Goal: Transaction & Acquisition: Book appointment/travel/reservation

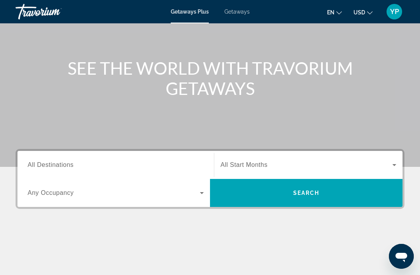
click at [39, 167] on span "All Destinations" at bounding box center [51, 165] width 46 height 7
click at [39, 167] on input "Destination All Destinations" at bounding box center [116, 165] width 176 height 9
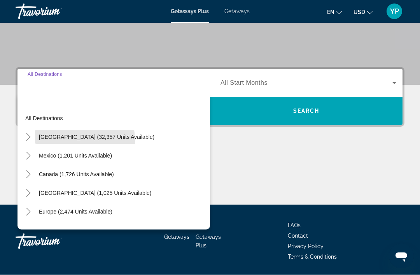
click at [50, 141] on span "Search widget" at bounding box center [96, 137] width 123 height 19
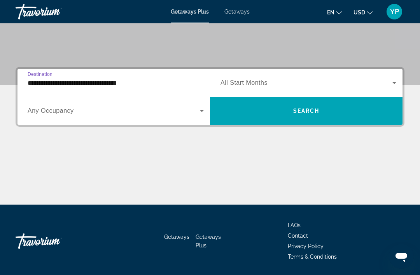
click at [39, 87] on input "**********" at bounding box center [116, 83] width 176 height 9
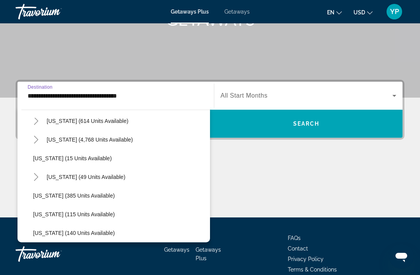
scroll to position [110, 0]
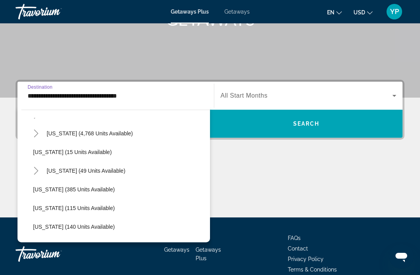
click at [48, 137] on span "Search widget" at bounding box center [90, 133] width 94 height 19
type input "**********"
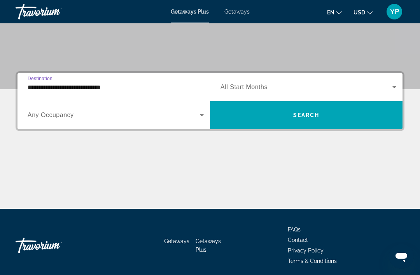
scroll to position [149, 0]
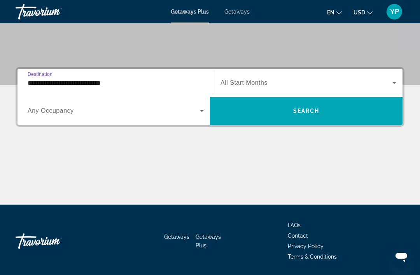
click at [38, 82] on input "**********" at bounding box center [116, 83] width 176 height 9
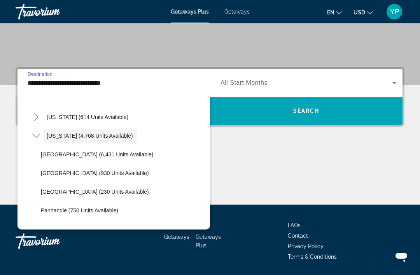
scroll to position [96, 0]
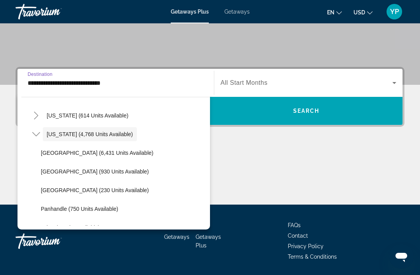
click at [56, 135] on span "[US_STATE] (4,768 units available)" at bounding box center [90, 134] width 86 height 6
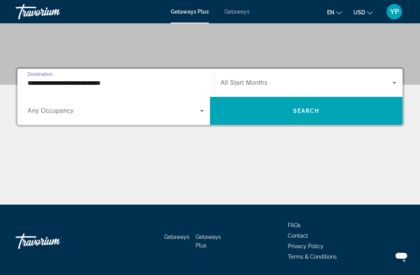
click at [33, 107] on span "Search widget" at bounding box center [114, 110] width 172 height 9
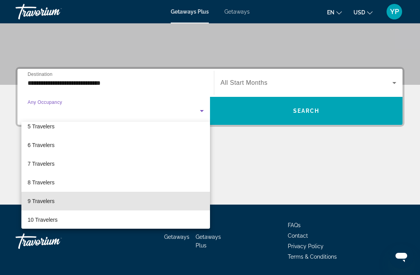
scroll to position [80, 0]
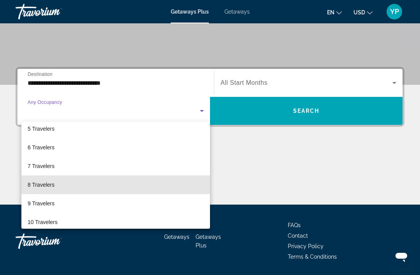
click at [40, 186] on span "8 Travelers" at bounding box center [41, 184] width 27 height 9
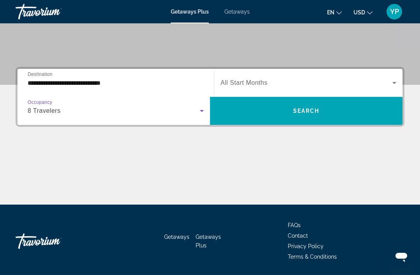
click at [243, 82] on span "All Start Months" at bounding box center [244, 82] width 47 height 7
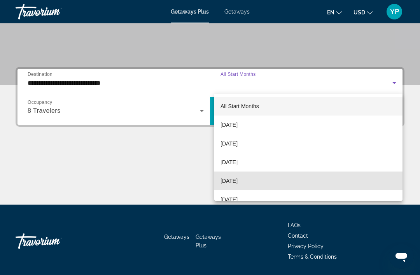
click at [231, 182] on span "[DATE]" at bounding box center [229, 180] width 17 height 9
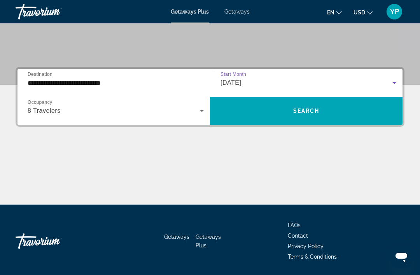
click at [251, 111] on span "Search widget" at bounding box center [306, 111] width 193 height 19
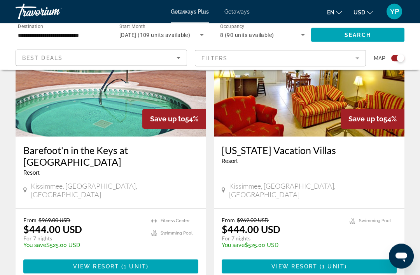
scroll to position [1740, 0]
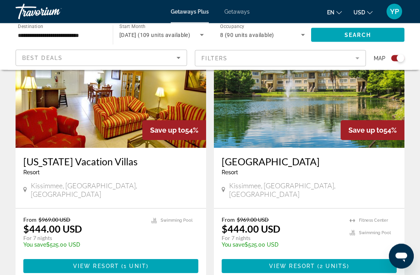
scroll to position [315, 0]
click at [32, 29] on span "Destination" at bounding box center [30, 26] width 25 height 5
click at [32, 31] on input "**********" at bounding box center [60, 35] width 85 height 9
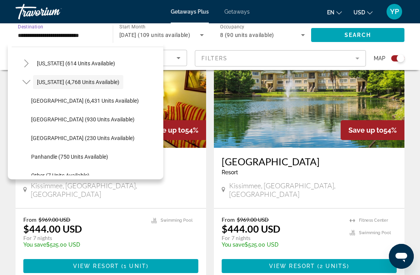
scroll to position [100, 0]
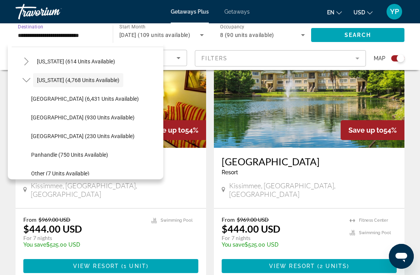
click at [47, 117] on span "[GEOGRAPHIC_DATA] (930 units available)" at bounding box center [83, 117] width 104 height 6
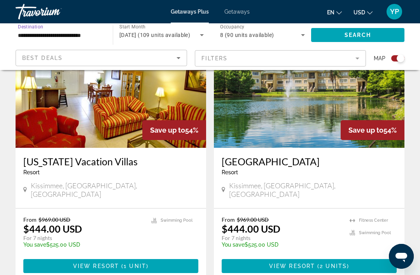
click at [340, 30] on span "Search widget" at bounding box center [357, 35] width 93 height 19
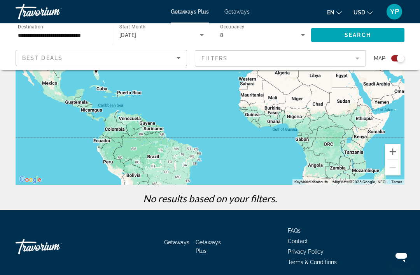
scroll to position [125, 0]
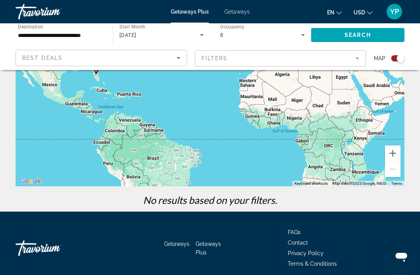
click at [30, 34] on input "**********" at bounding box center [60, 35] width 85 height 9
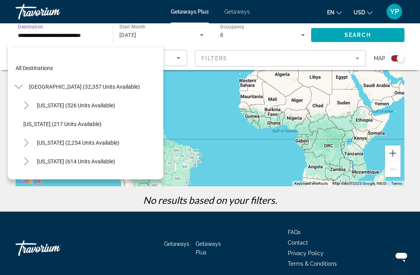
scroll to position [102, 0]
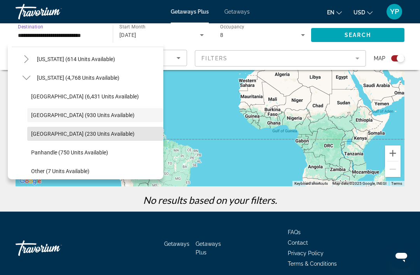
click at [42, 135] on span "[GEOGRAPHIC_DATA] (230 units available)" at bounding box center [83, 134] width 104 height 6
type input "**********"
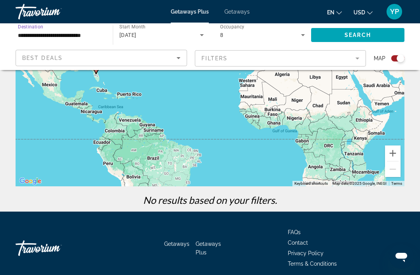
click at [350, 36] on span "Search" at bounding box center [358, 35] width 26 height 6
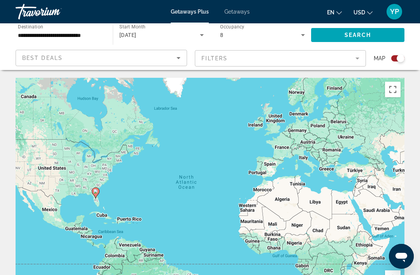
click at [240, 5] on div "Getaways Plus Getaways en English Español Français Italiano Português русский U…" at bounding box center [210, 12] width 420 height 20
click at [236, 10] on span "Getaways" at bounding box center [237, 12] width 25 height 6
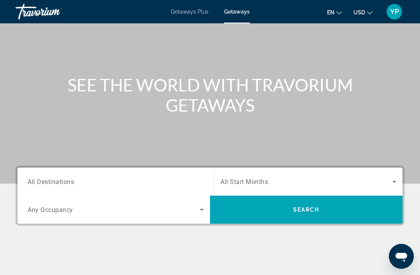
click at [33, 179] on span "All Destinations" at bounding box center [51, 181] width 46 height 7
click at [33, 179] on input "Destination All Destinations" at bounding box center [116, 182] width 176 height 9
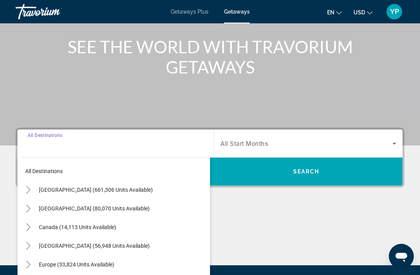
scroll to position [149, 0]
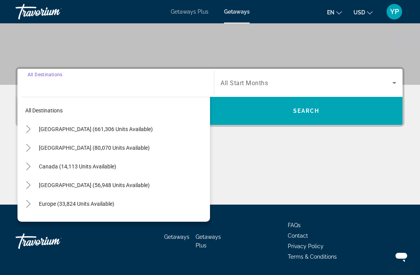
click at [38, 130] on span "Search widget" at bounding box center [122, 129] width 175 height 19
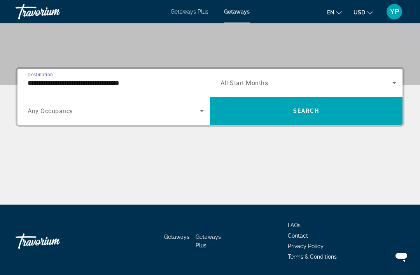
click at [38, 109] on span "Any Occupancy" at bounding box center [51, 110] width 46 height 7
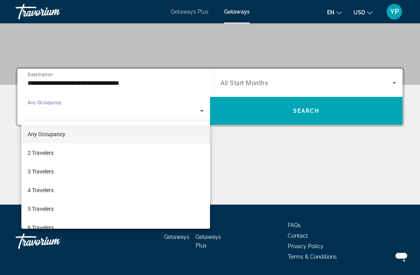
click at [32, 84] on div at bounding box center [210, 137] width 420 height 275
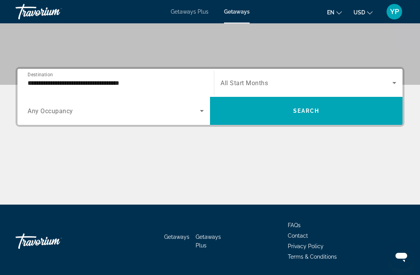
click at [36, 86] on input "**********" at bounding box center [116, 83] width 176 height 9
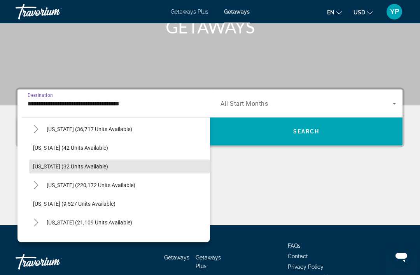
scroll to position [96, 0]
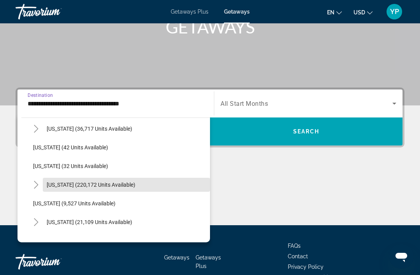
click at [53, 188] on span "Search widget" at bounding box center [126, 185] width 167 height 19
type input "**********"
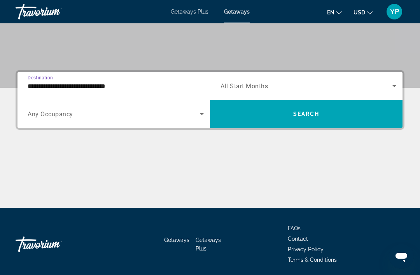
scroll to position [149, 0]
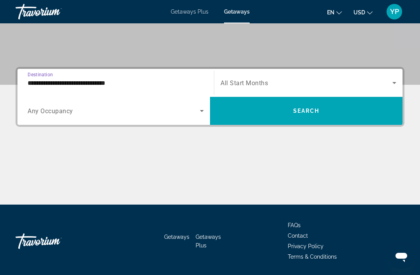
click at [37, 85] on input "**********" at bounding box center [116, 83] width 176 height 9
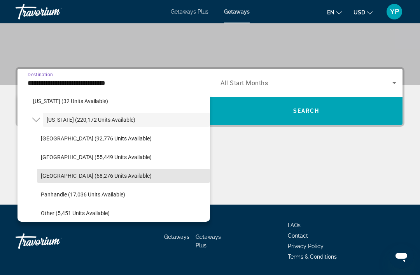
scroll to position [135, 0]
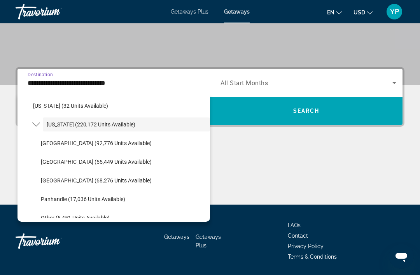
click at [51, 126] on span "[US_STATE] (220,172 units available)" at bounding box center [91, 124] width 89 height 6
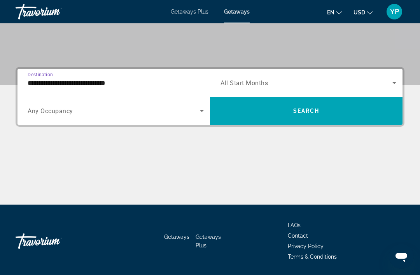
click at [239, 79] on span "Search widget" at bounding box center [307, 82] width 172 height 9
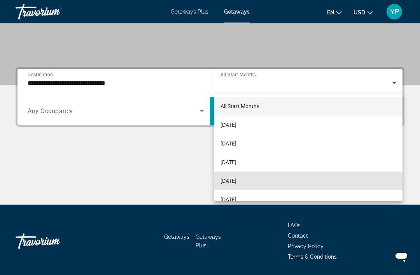
click at [232, 182] on span "[DATE]" at bounding box center [229, 180] width 16 height 9
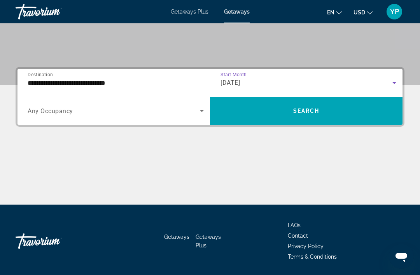
click at [30, 113] on span "Any Occupancy" at bounding box center [51, 110] width 46 height 7
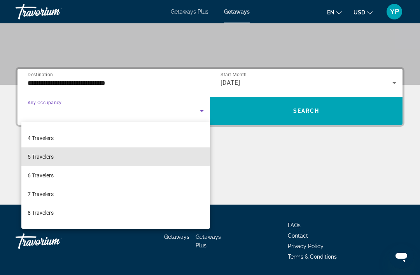
scroll to position [60, 0]
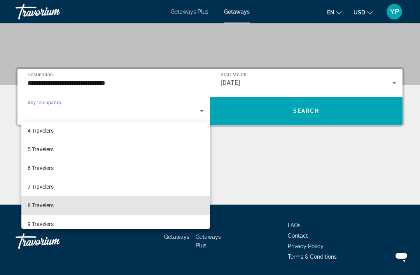
click at [33, 203] on span "8 Travelers" at bounding box center [41, 205] width 26 height 9
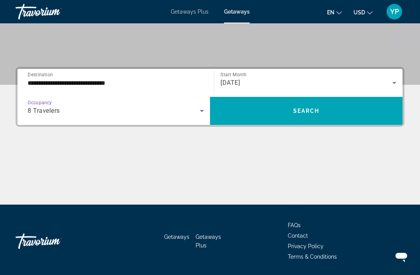
click at [240, 120] on span "Search widget" at bounding box center [306, 111] width 193 height 19
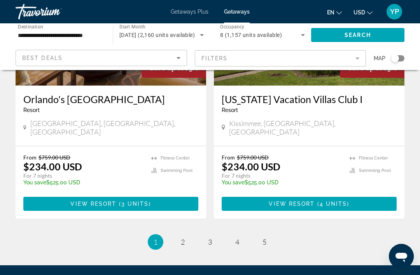
scroll to position [1514, 0]
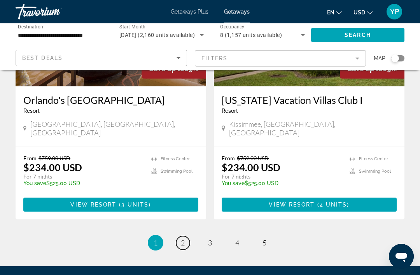
click at [186, 236] on link "page 2" at bounding box center [183, 243] width 14 height 14
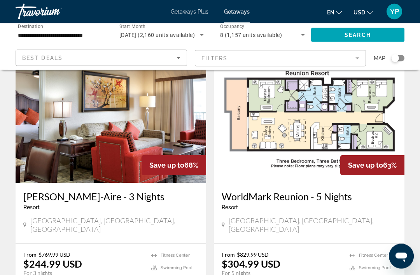
scroll to position [1488, 0]
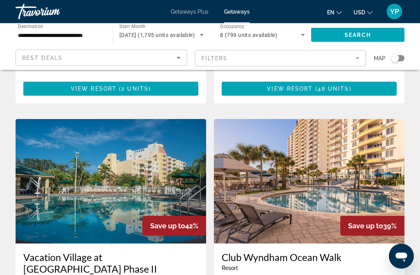
scroll to position [1091, 0]
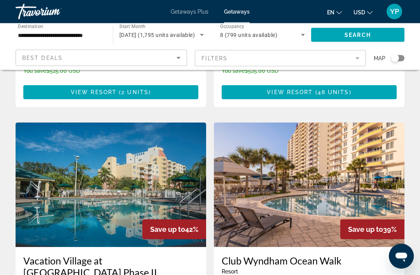
click at [51, 155] on img "Main content" at bounding box center [111, 185] width 191 height 125
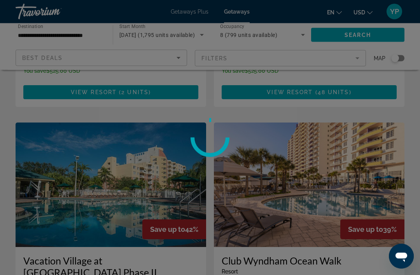
scroll to position [1091, 0]
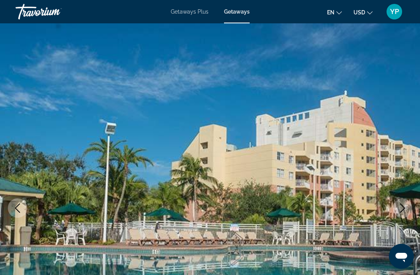
click at [402, 209] on icon "Next image" at bounding box center [402, 208] width 9 height 9
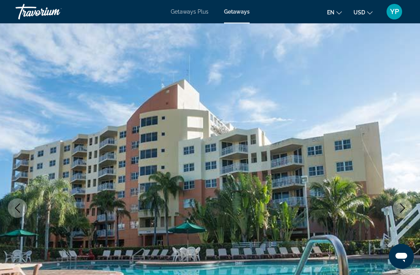
click at [411, 204] on button "Next image" at bounding box center [402, 208] width 19 height 19
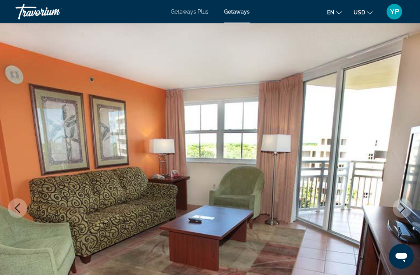
click at [408, 199] on img "Main content" at bounding box center [210, 208] width 420 height 370
click at [399, 211] on icon "Next image" at bounding box center [402, 208] width 9 height 9
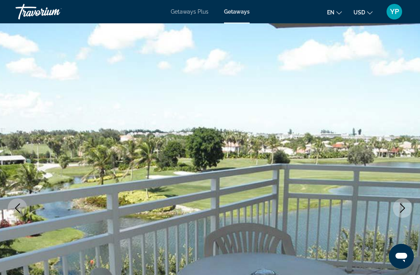
click at [405, 208] on icon "Next image" at bounding box center [402, 208] width 9 height 9
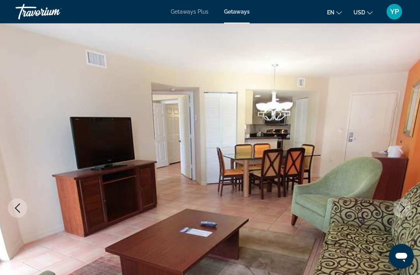
click at [406, 211] on icon "Next image" at bounding box center [402, 208] width 9 height 9
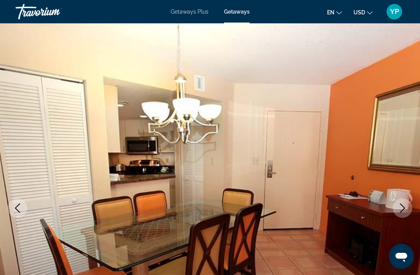
click at [401, 215] on button "Next image" at bounding box center [402, 208] width 19 height 19
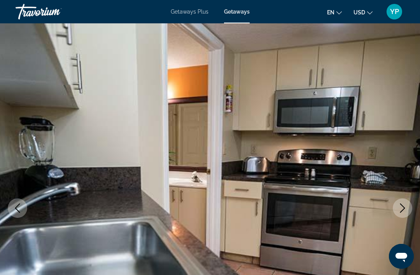
click at [399, 215] on button "Next image" at bounding box center [402, 208] width 19 height 19
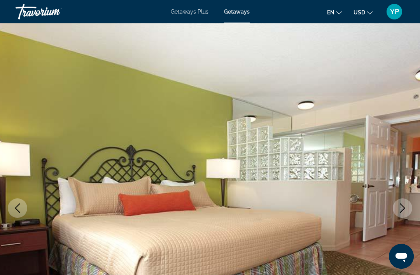
click at [400, 216] on button "Next image" at bounding box center [402, 208] width 19 height 19
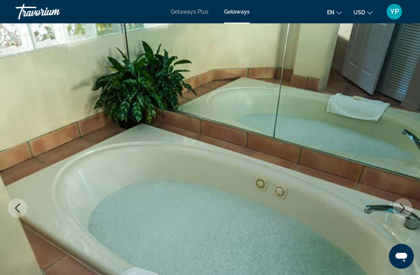
click at [401, 212] on icon "Next image" at bounding box center [403, 208] width 5 height 9
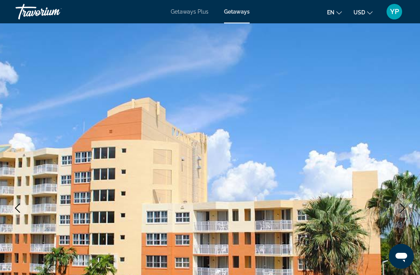
click at [404, 209] on icon "Next image" at bounding box center [402, 208] width 9 height 9
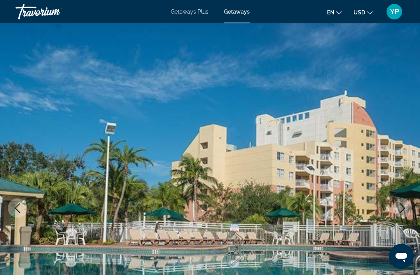
click at [402, 213] on button "Next image" at bounding box center [402, 208] width 19 height 19
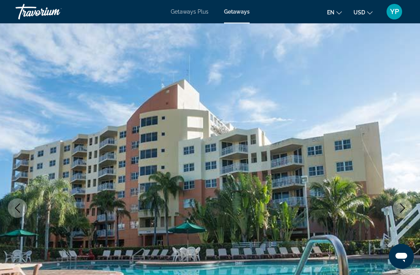
click at [405, 212] on icon "Next image" at bounding box center [402, 208] width 9 height 9
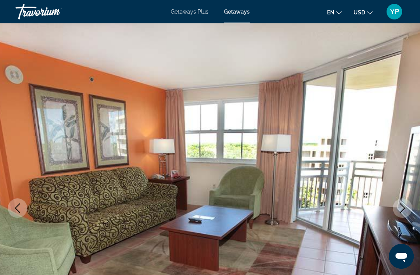
click at [405, 213] on button "Next image" at bounding box center [402, 208] width 19 height 19
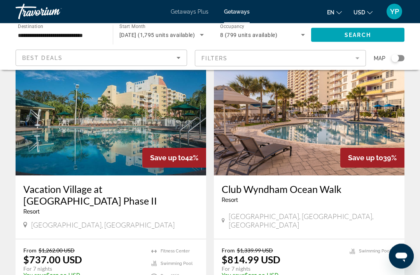
scroll to position [1163, 0]
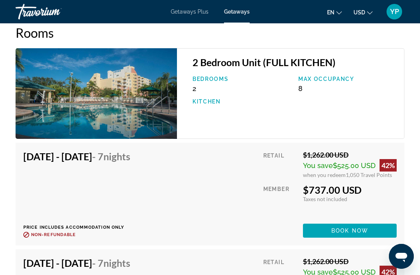
scroll to position [1425, 0]
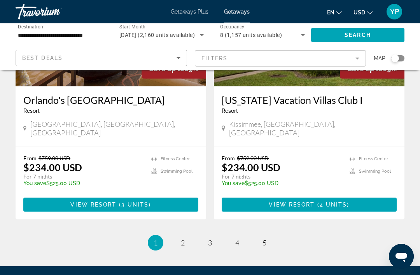
scroll to position [1524, 0]
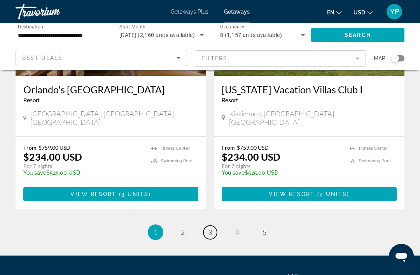
click at [216, 226] on link "page 3" at bounding box center [211, 233] width 14 height 14
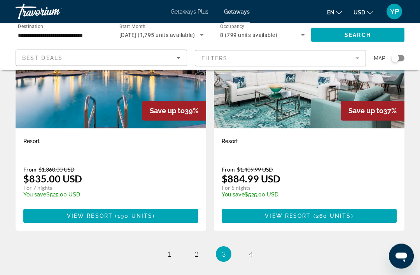
scroll to position [1502, 0]
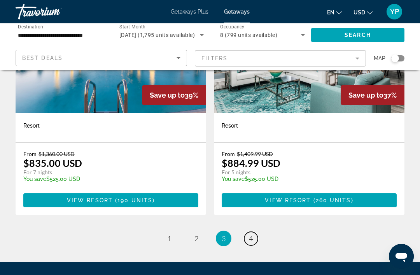
click at [248, 232] on link "page 4" at bounding box center [252, 239] width 14 height 14
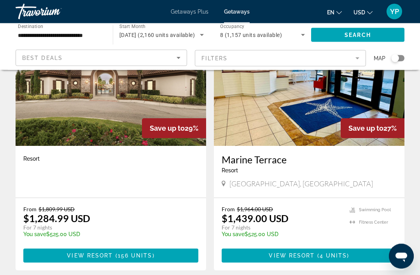
scroll to position [1430, 0]
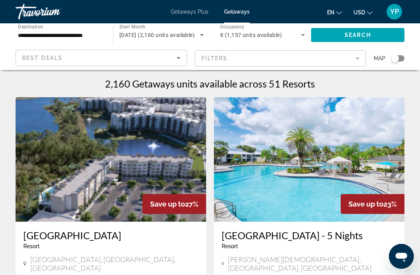
click at [28, 29] on span "Destination" at bounding box center [30, 26] width 25 height 5
click at [28, 31] on input "**********" at bounding box center [60, 35] width 85 height 9
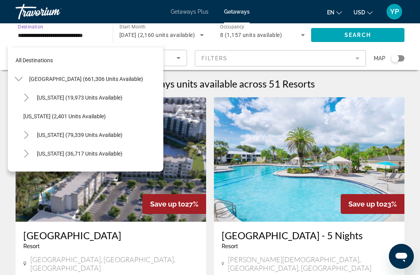
scroll to position [102, 0]
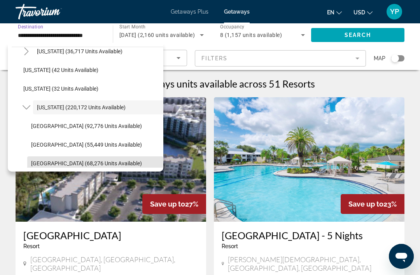
click at [46, 161] on span "[GEOGRAPHIC_DATA] (68,276 units available)" at bounding box center [86, 163] width 111 height 6
type input "**********"
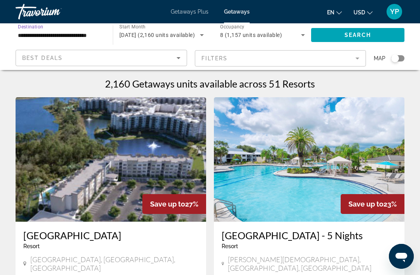
click at [132, 37] on span "[DATE] (2,160 units available)" at bounding box center [158, 35] width 76 height 6
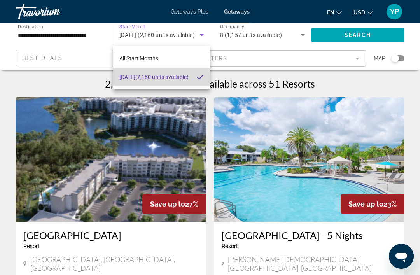
click at [127, 77] on span "[DATE] (2,160 units available)" at bounding box center [154, 76] width 69 height 9
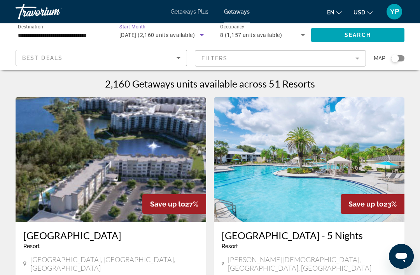
click at [229, 35] on span "8 (1,157 units available)" at bounding box center [251, 35] width 62 height 6
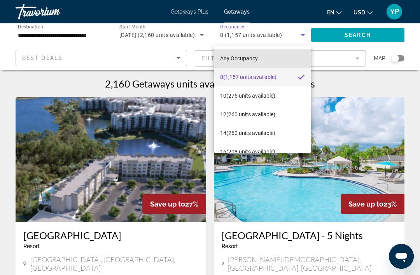
scroll to position [0, 0]
click at [226, 57] on span "Any Occupancy" at bounding box center [239, 58] width 38 height 6
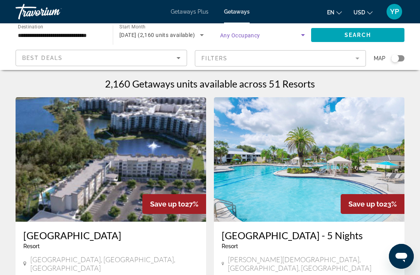
click at [237, 39] on span "Search widget" at bounding box center [260, 34] width 81 height 9
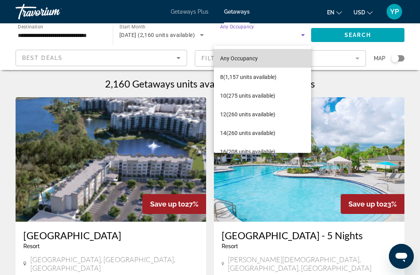
click at [226, 60] on span "Any Occupancy" at bounding box center [239, 58] width 38 height 6
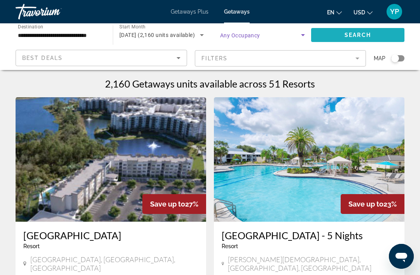
click at [338, 35] on span "Search widget" at bounding box center [357, 35] width 93 height 19
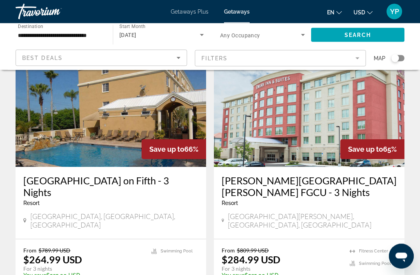
scroll to position [613, 0]
click at [137, 38] on span "[DATE]" at bounding box center [128, 35] width 17 height 6
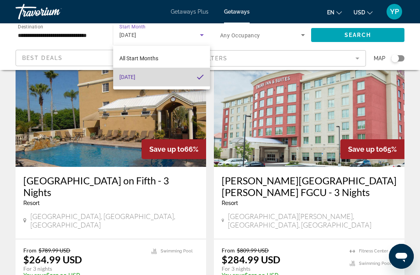
click at [132, 77] on span "[DATE]" at bounding box center [128, 76] width 16 height 9
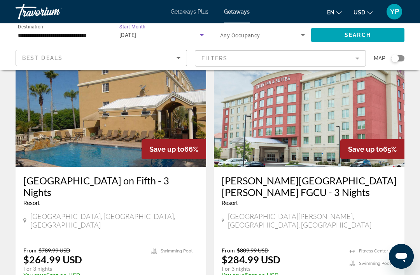
click at [129, 36] on span "[DATE]" at bounding box center [128, 35] width 17 height 6
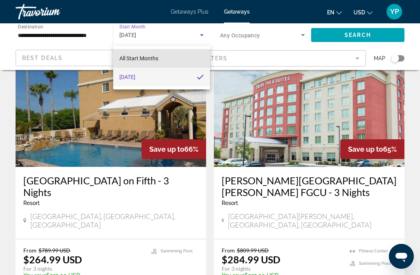
click at [127, 60] on span "All Start Months" at bounding box center [139, 58] width 39 height 6
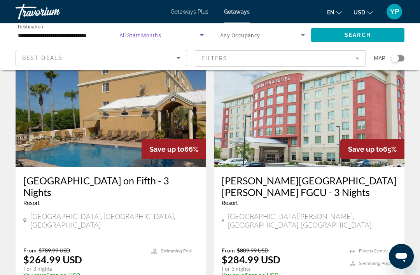
click at [60, 33] on input "**********" at bounding box center [60, 35] width 85 height 9
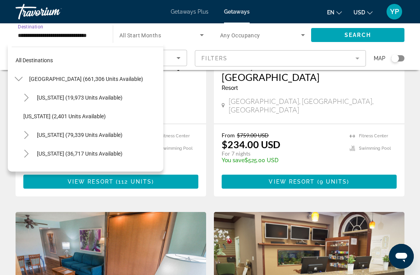
scroll to position [164, 0]
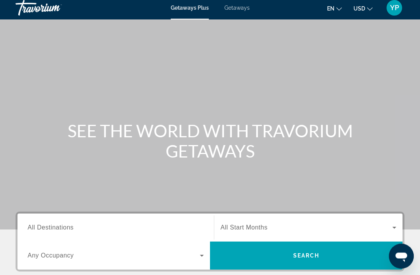
click at [240, 6] on span "Getaways" at bounding box center [237, 8] width 25 height 6
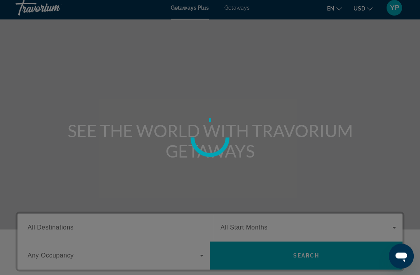
scroll to position [4, 0]
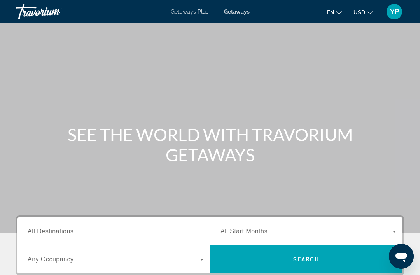
click at [35, 228] on span "All Destinations" at bounding box center [51, 231] width 46 height 7
click at [35, 228] on input "Destination All Destinations" at bounding box center [116, 231] width 176 height 9
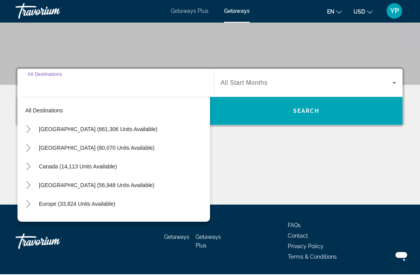
scroll to position [149, 0]
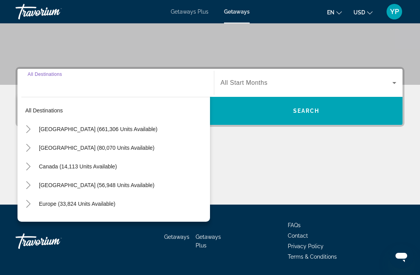
click at [48, 127] on span "[GEOGRAPHIC_DATA] (661,306 units available)" at bounding box center [98, 129] width 119 height 6
type input "**********"
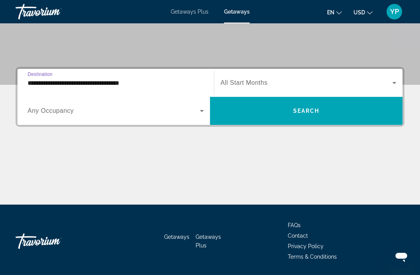
click at [39, 115] on span "Search widget" at bounding box center [114, 110] width 172 height 9
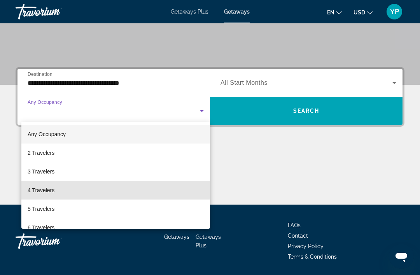
click at [36, 187] on span "4 Travelers" at bounding box center [41, 190] width 27 height 9
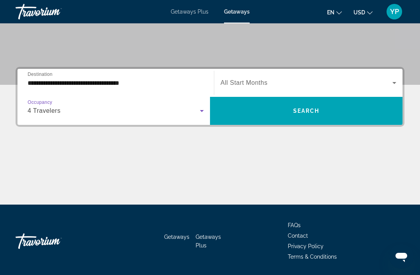
click at [249, 78] on span "Search widget" at bounding box center [307, 82] width 172 height 9
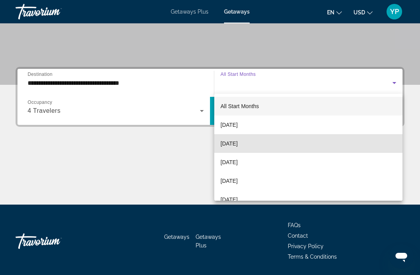
click at [236, 144] on span "[DATE]" at bounding box center [229, 143] width 17 height 9
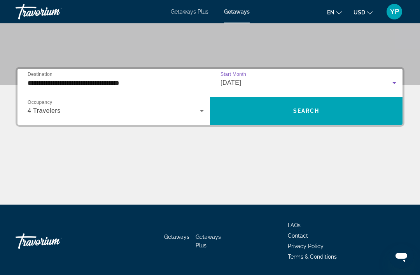
click at [227, 111] on span "Search widget" at bounding box center [306, 111] width 193 height 19
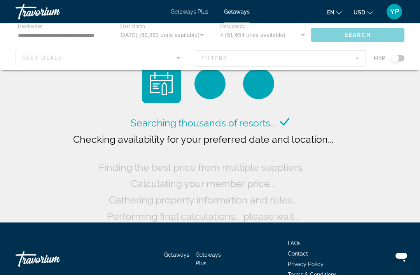
click at [279, 31] on div "Main content" at bounding box center [210, 46] width 420 height 47
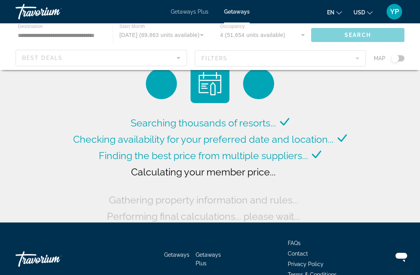
click at [135, 36] on div "Main content" at bounding box center [210, 46] width 420 height 47
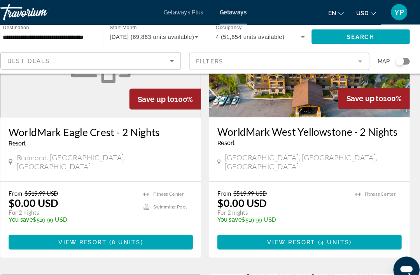
scroll to position [926, 0]
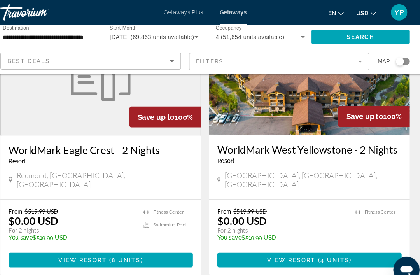
click at [120, 33] on span "October 2025 (69,863 units available)" at bounding box center [160, 35] width 80 height 6
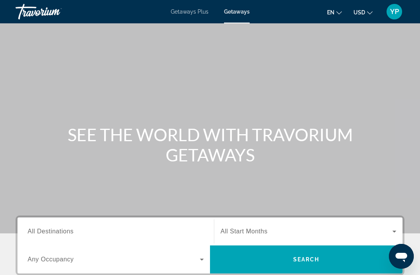
click at [25, 269] on div "Occupancy Any Occupancy" at bounding box center [115, 260] width 189 height 22
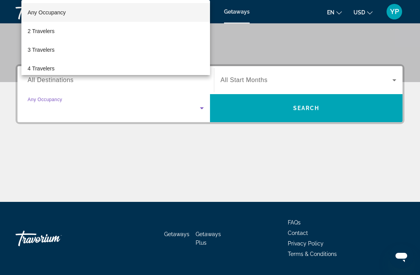
scroll to position [174, 0]
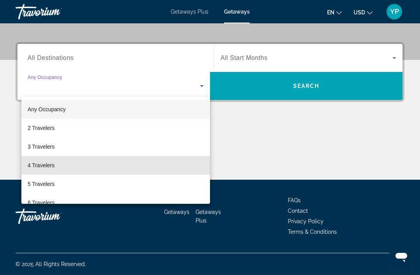
click at [33, 162] on span "4 Travelers" at bounding box center [41, 165] width 27 height 9
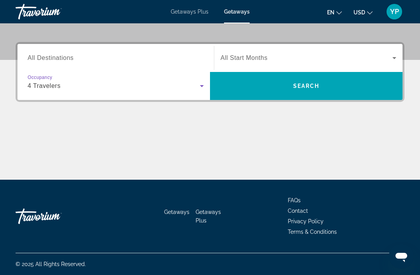
click at [38, 54] on input "Destination All Destinations" at bounding box center [116, 58] width 176 height 9
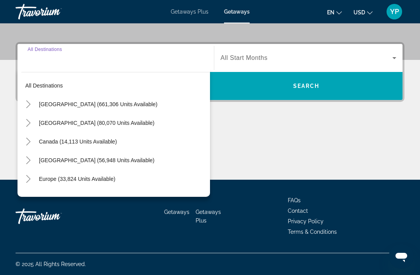
click at [40, 104] on span "[GEOGRAPHIC_DATA] (661,306 units available)" at bounding box center [98, 104] width 119 height 6
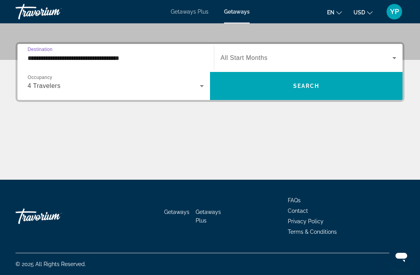
click at [35, 59] on input "**********" at bounding box center [116, 58] width 176 height 9
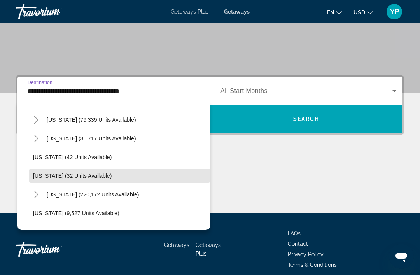
scroll to position [75, 0]
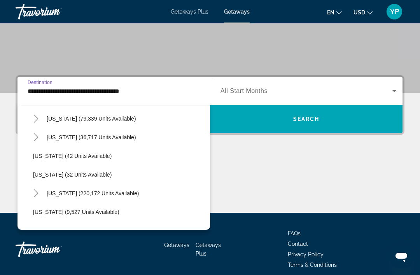
click at [61, 194] on span "[US_STATE] (220,172 units available)" at bounding box center [93, 193] width 92 height 6
type input "**********"
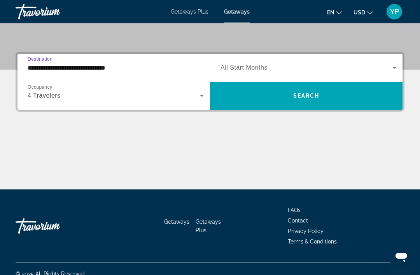
scroll to position [174, 0]
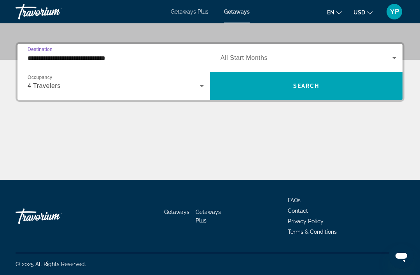
click at [253, 53] on span "Search widget" at bounding box center [307, 57] width 172 height 9
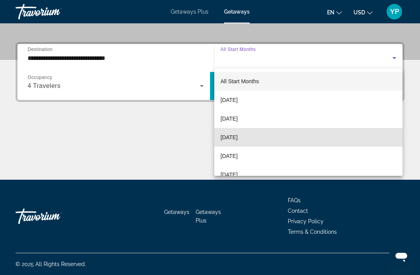
click at [230, 137] on span "[DATE]" at bounding box center [229, 137] width 17 height 9
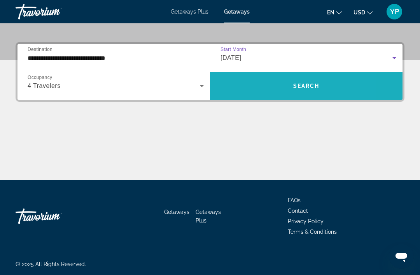
click at [242, 84] on span "Search widget" at bounding box center [306, 86] width 193 height 19
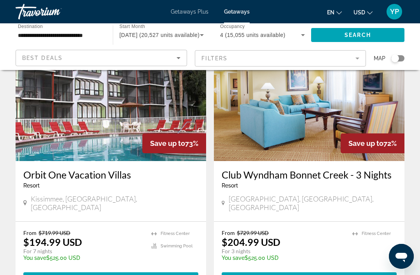
scroll to position [1453, 0]
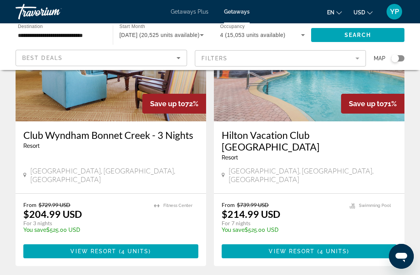
scroll to position [84, 0]
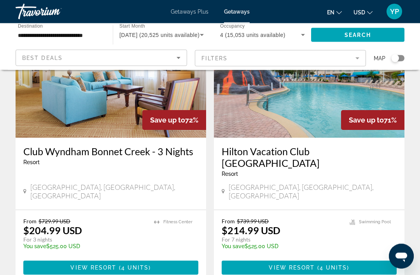
click at [28, 35] on input "**********" at bounding box center [60, 35] width 85 height 9
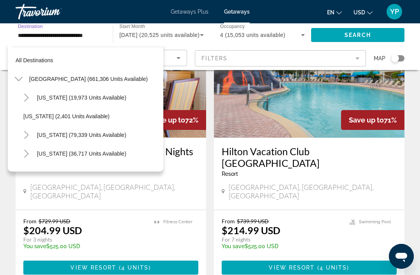
scroll to position [102, 0]
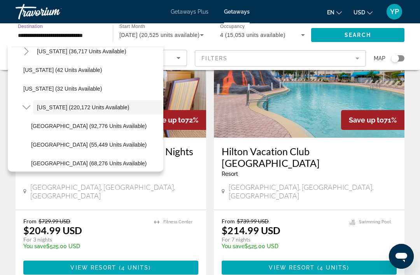
click at [41, 162] on span "[GEOGRAPHIC_DATA] (68,276 units available)" at bounding box center [89, 163] width 116 height 6
type input "**********"
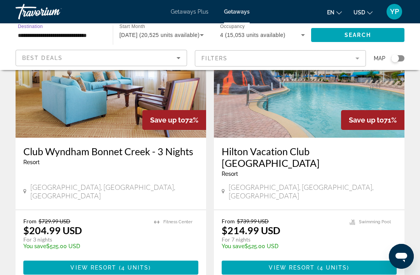
click at [347, 35] on span "Search" at bounding box center [358, 35] width 26 height 6
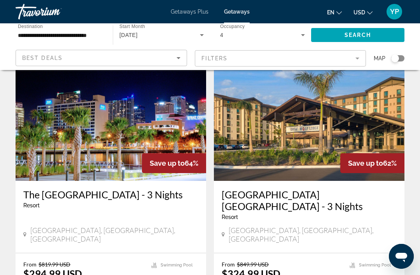
scroll to position [613, 0]
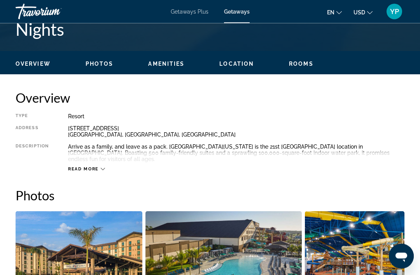
scroll to position [289, 0]
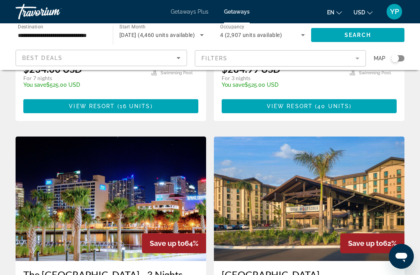
scroll to position [528, 0]
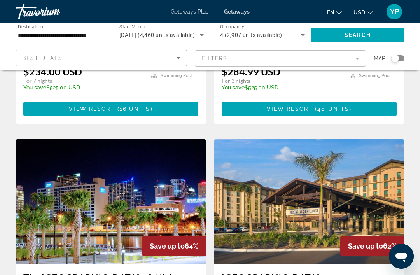
click at [135, 29] on span "Start Month" at bounding box center [133, 26] width 26 height 5
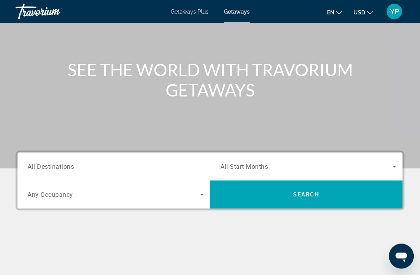
click at [40, 163] on input "Destination All Destinations" at bounding box center [116, 167] width 176 height 9
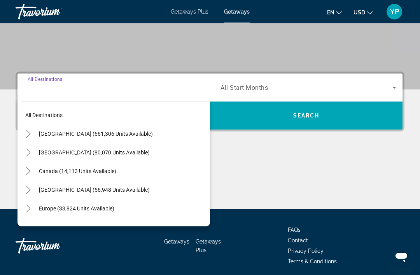
scroll to position [148, 0]
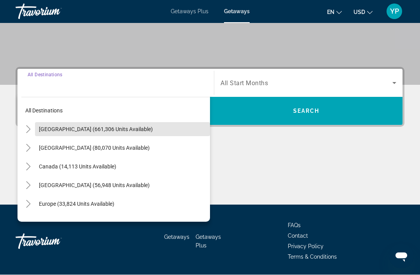
click at [53, 127] on span "[GEOGRAPHIC_DATA] (661,306 units available)" at bounding box center [96, 130] width 114 height 6
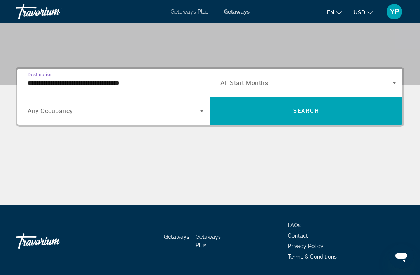
click at [38, 82] on input "**********" at bounding box center [116, 83] width 176 height 9
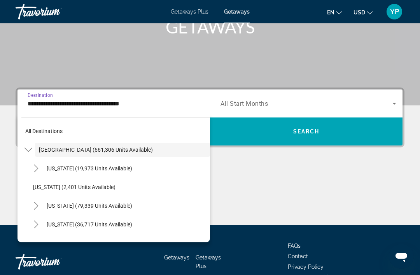
click at [57, 150] on span "[GEOGRAPHIC_DATA] (661,306 units available)" at bounding box center [96, 150] width 114 height 6
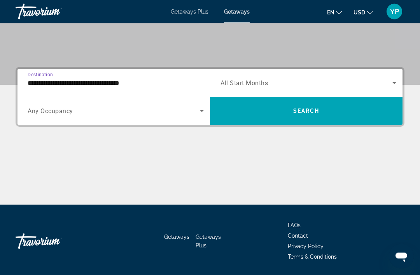
click at [36, 80] on input "**********" at bounding box center [116, 83] width 176 height 9
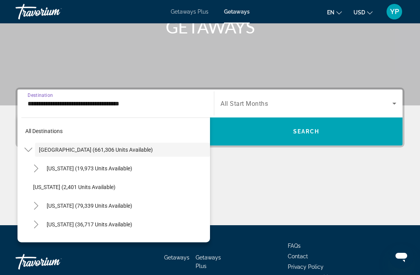
click at [48, 148] on span "[GEOGRAPHIC_DATA] (661,306 units available)" at bounding box center [96, 150] width 114 height 6
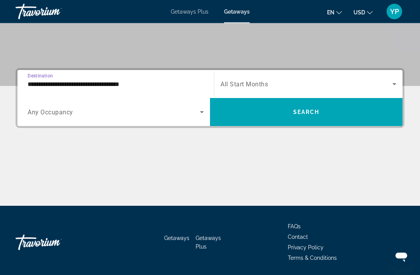
scroll to position [149, 0]
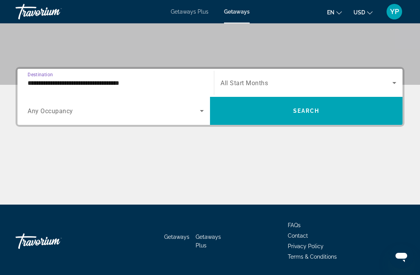
click at [33, 86] on input "**********" at bounding box center [116, 83] width 176 height 9
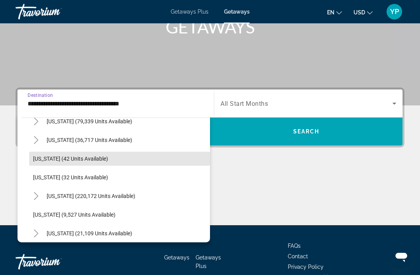
scroll to position [86, 0]
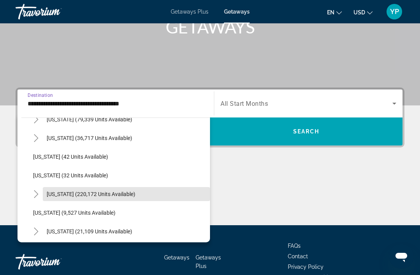
click at [45, 193] on span "Search widget" at bounding box center [126, 194] width 167 height 19
type input "**********"
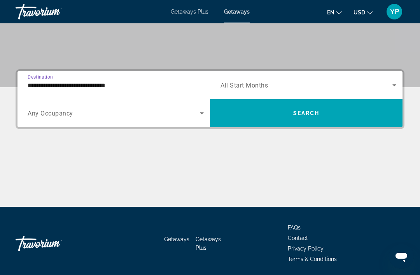
scroll to position [149, 0]
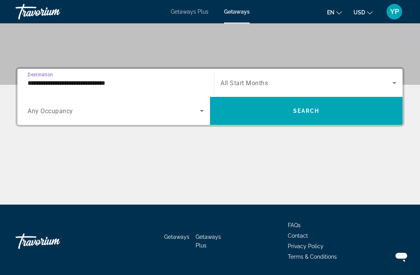
click at [247, 87] on span "Search widget" at bounding box center [307, 82] width 172 height 9
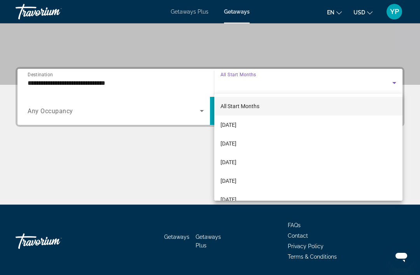
click at [38, 78] on div at bounding box center [210, 137] width 420 height 275
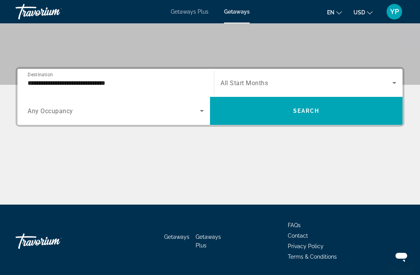
click at [42, 87] on input "**********" at bounding box center [116, 83] width 176 height 9
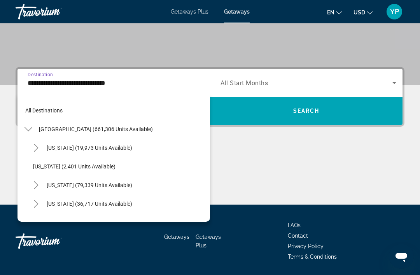
scroll to position [102, 0]
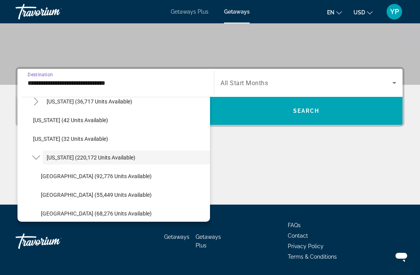
click at [239, 79] on span "Search widget" at bounding box center [307, 82] width 172 height 9
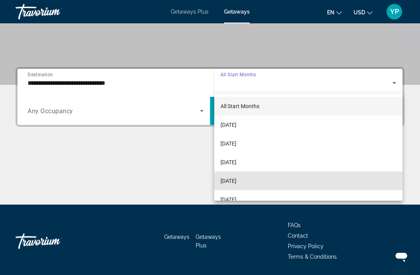
click at [237, 182] on span "[DATE]" at bounding box center [229, 180] width 16 height 9
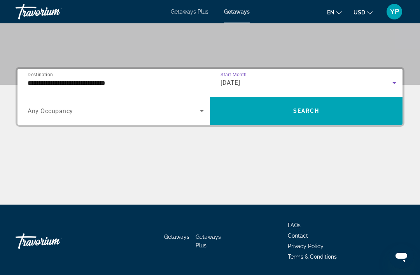
click at [31, 107] on span "Search widget" at bounding box center [114, 110] width 172 height 9
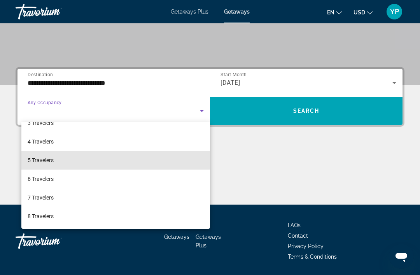
scroll to position [53, 0]
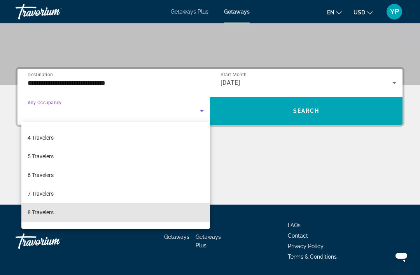
click at [32, 213] on span "8 Travelers" at bounding box center [41, 212] width 26 height 9
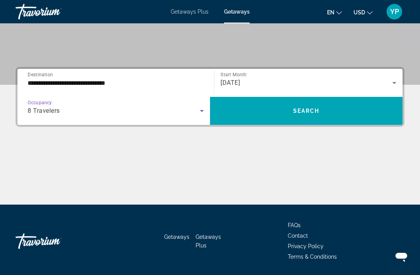
click at [239, 113] on span "Search widget" at bounding box center [306, 111] width 193 height 19
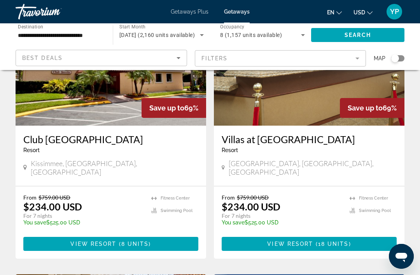
scroll to position [1164, 0]
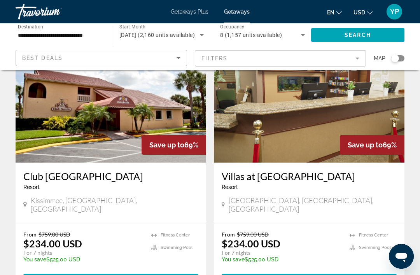
click at [145, 33] on span "[DATE] (2,160 units available)" at bounding box center [158, 35] width 76 height 6
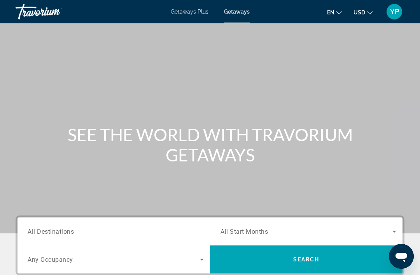
click at [46, 227] on input "Destination All Destinations" at bounding box center [116, 231] width 176 height 9
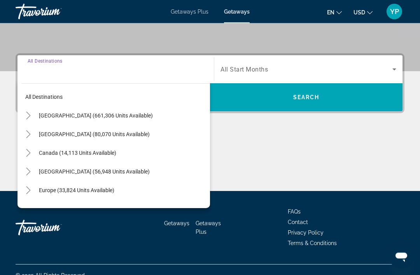
scroll to position [172, 0]
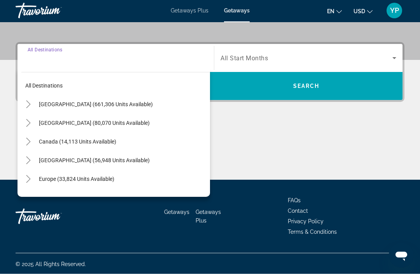
click at [48, 103] on span "[GEOGRAPHIC_DATA] (661,306 units available)" at bounding box center [96, 105] width 114 height 6
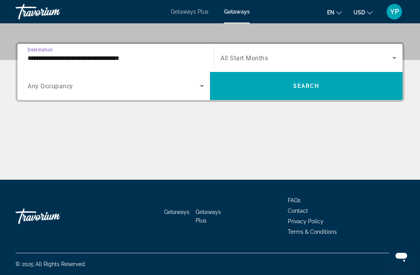
click at [26, 56] on div "**********" at bounding box center [115, 58] width 189 height 22
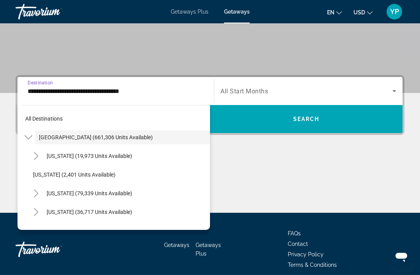
click at [48, 139] on span "[GEOGRAPHIC_DATA] (661,306 units available)" at bounding box center [96, 137] width 114 height 6
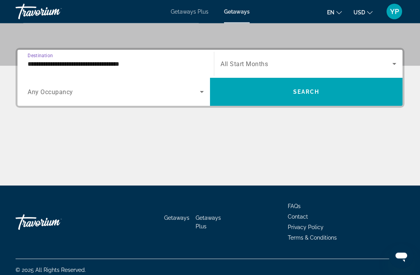
scroll to position [173, 0]
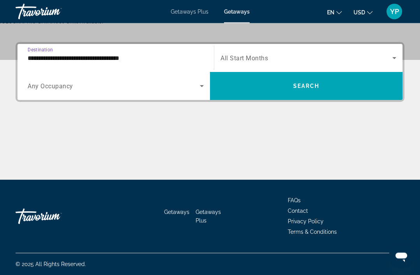
click at [33, 55] on input "**********" at bounding box center [116, 58] width 176 height 9
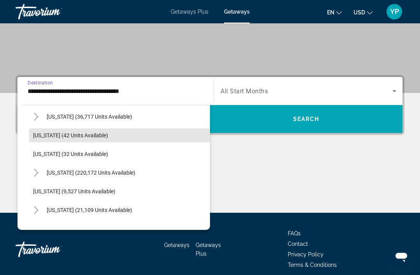
scroll to position [103, 0]
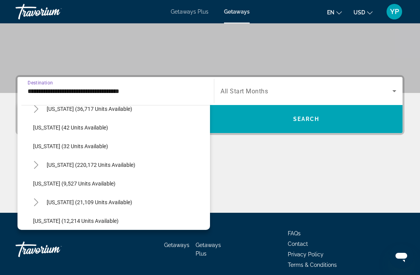
click at [49, 164] on span "[US_STATE] (220,172 units available)" at bounding box center [91, 165] width 89 height 6
type input "**********"
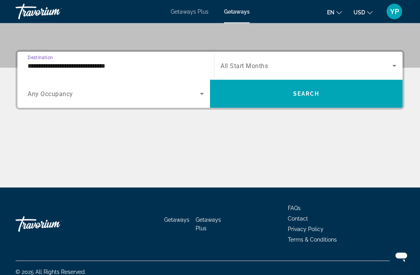
scroll to position [174, 0]
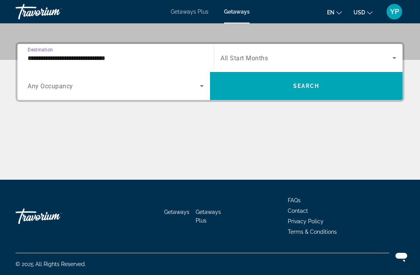
click at [48, 87] on span "Any Occupancy" at bounding box center [51, 86] width 46 height 7
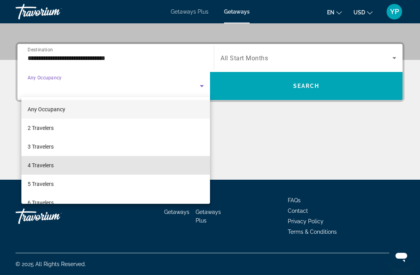
click at [38, 169] on span "4 Travelers" at bounding box center [41, 165] width 26 height 9
